Goal: Navigation & Orientation: Find specific page/section

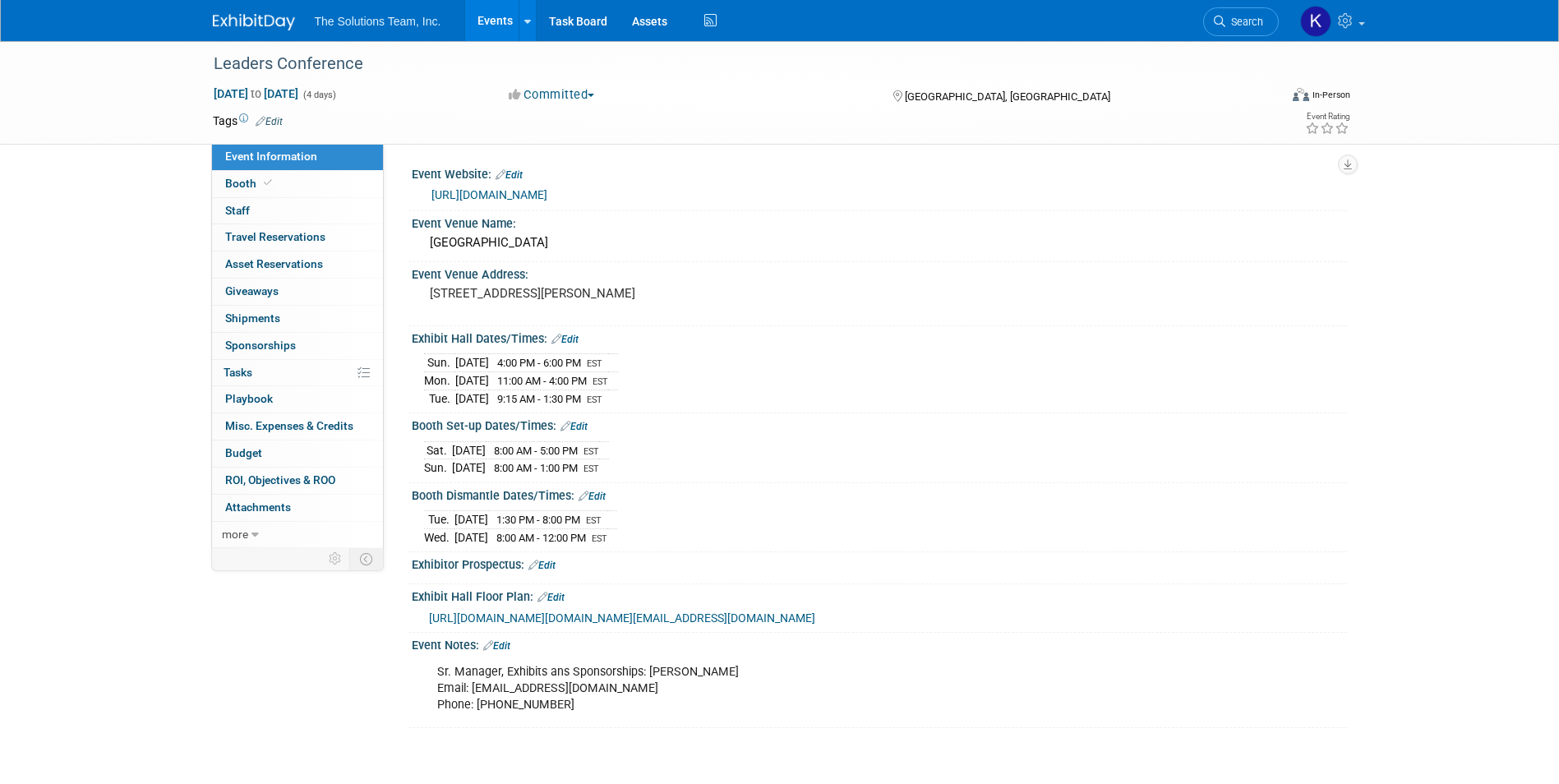
click at [279, 16] on img at bounding box center [253, 22] width 83 height 17
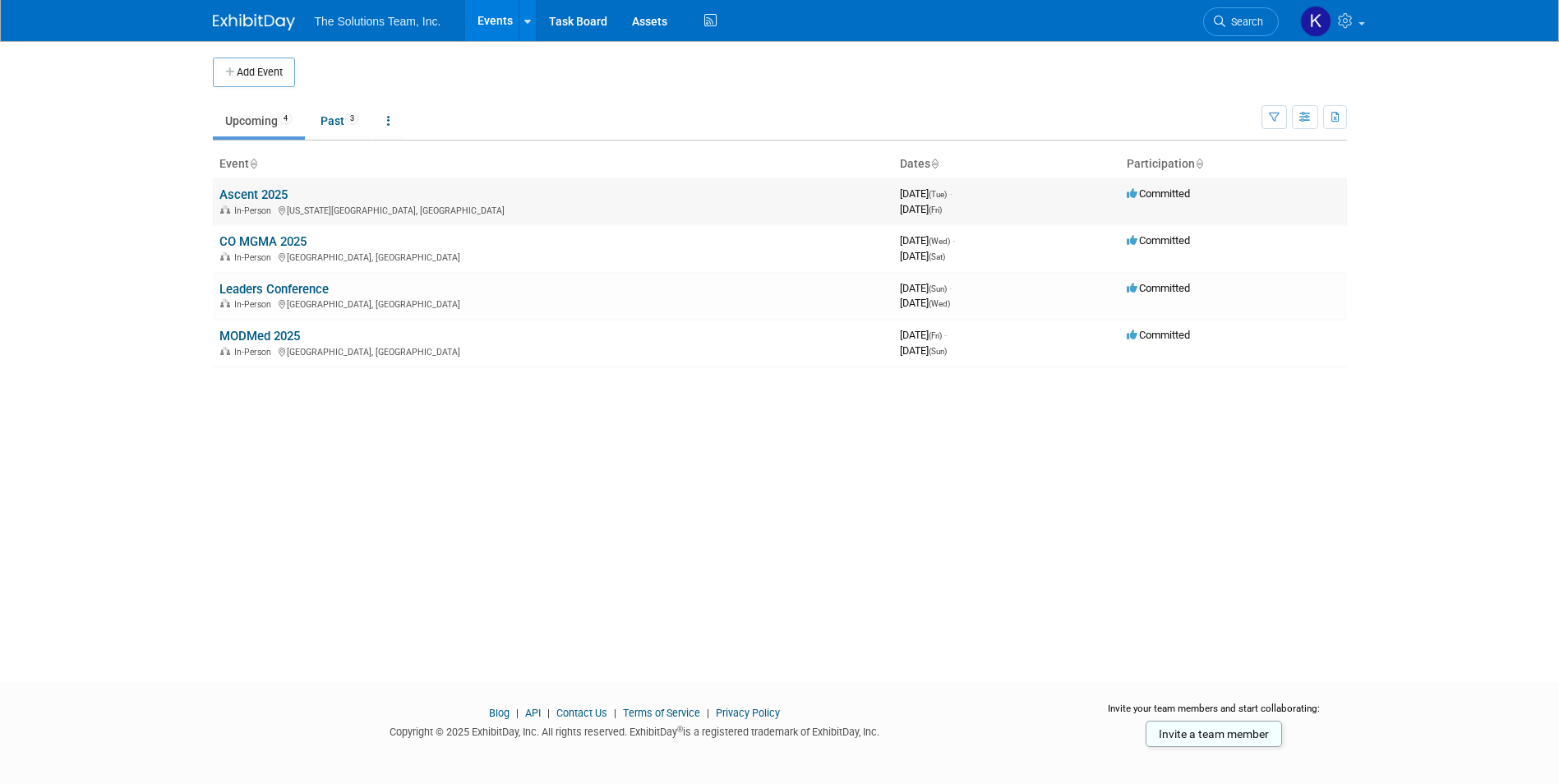
click at [255, 192] on link "Ascent 2025" at bounding box center [252, 195] width 68 height 15
